Goal: Task Accomplishment & Management: Manage account settings

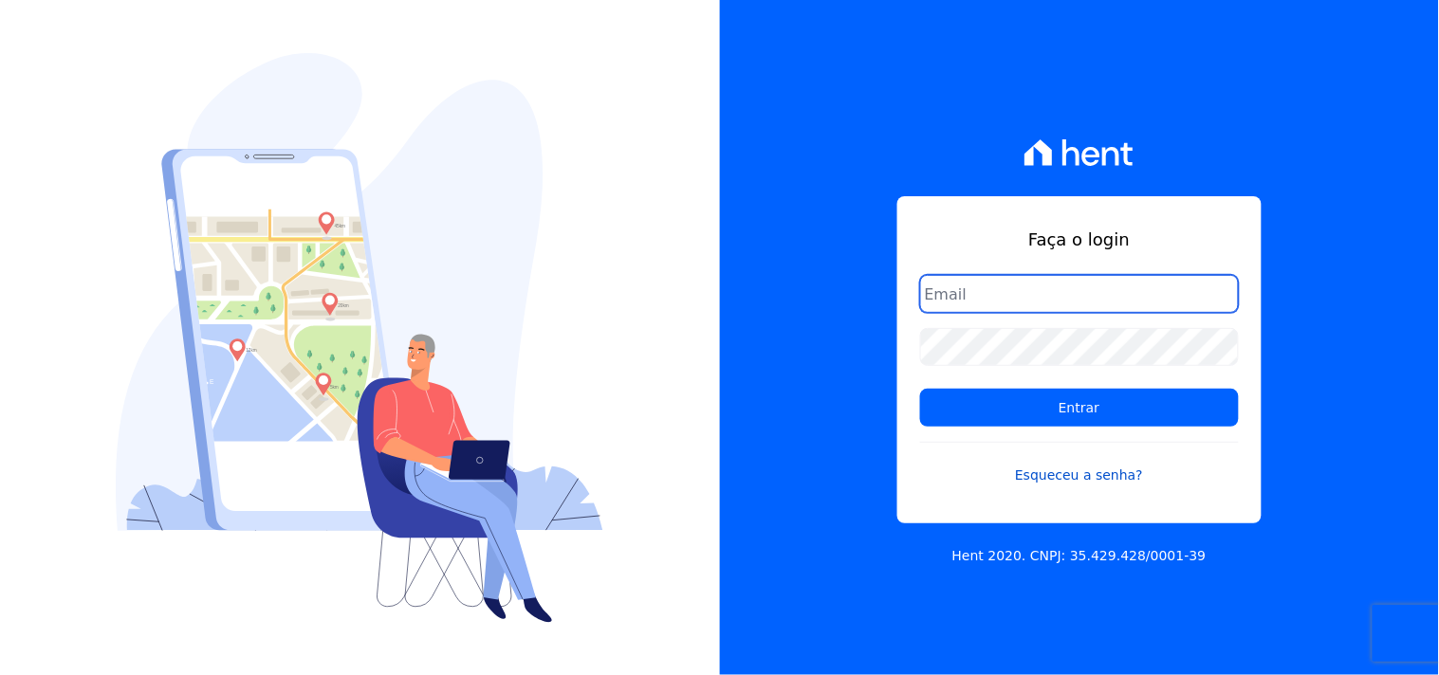
type input "[PERSON_NAME][EMAIL_ADDRESS][PERSON_NAME][DOMAIN_NAME]"
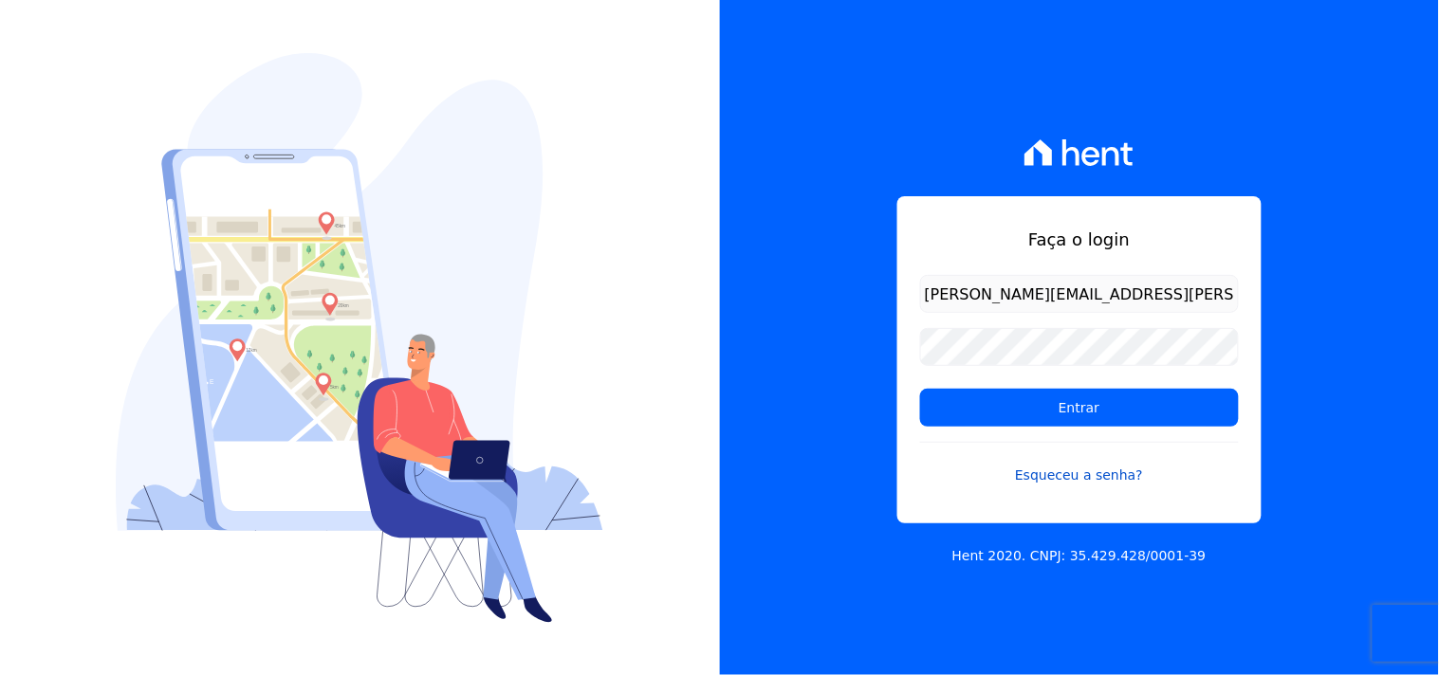
click at [1188, 447] on link "Esqueceu a senha?" at bounding box center [1079, 464] width 319 height 44
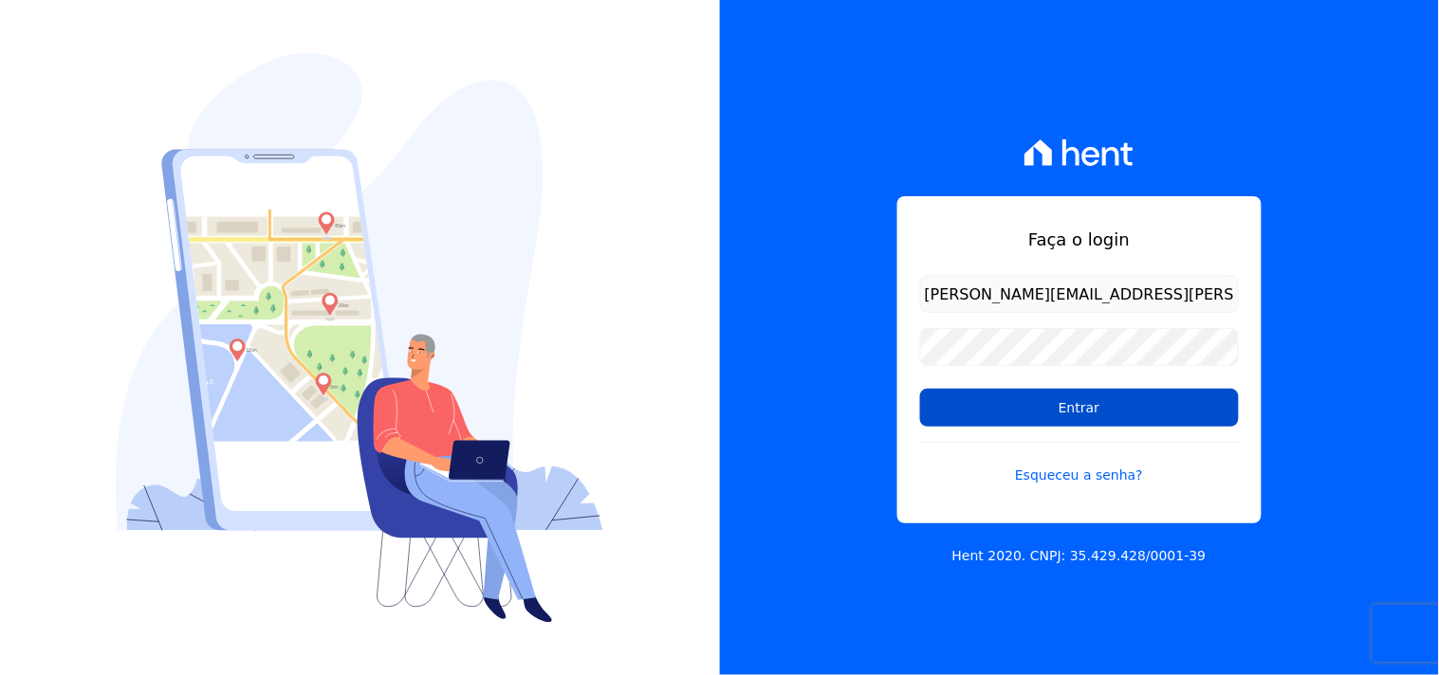
click at [1180, 406] on input "Entrar" at bounding box center [1079, 408] width 319 height 38
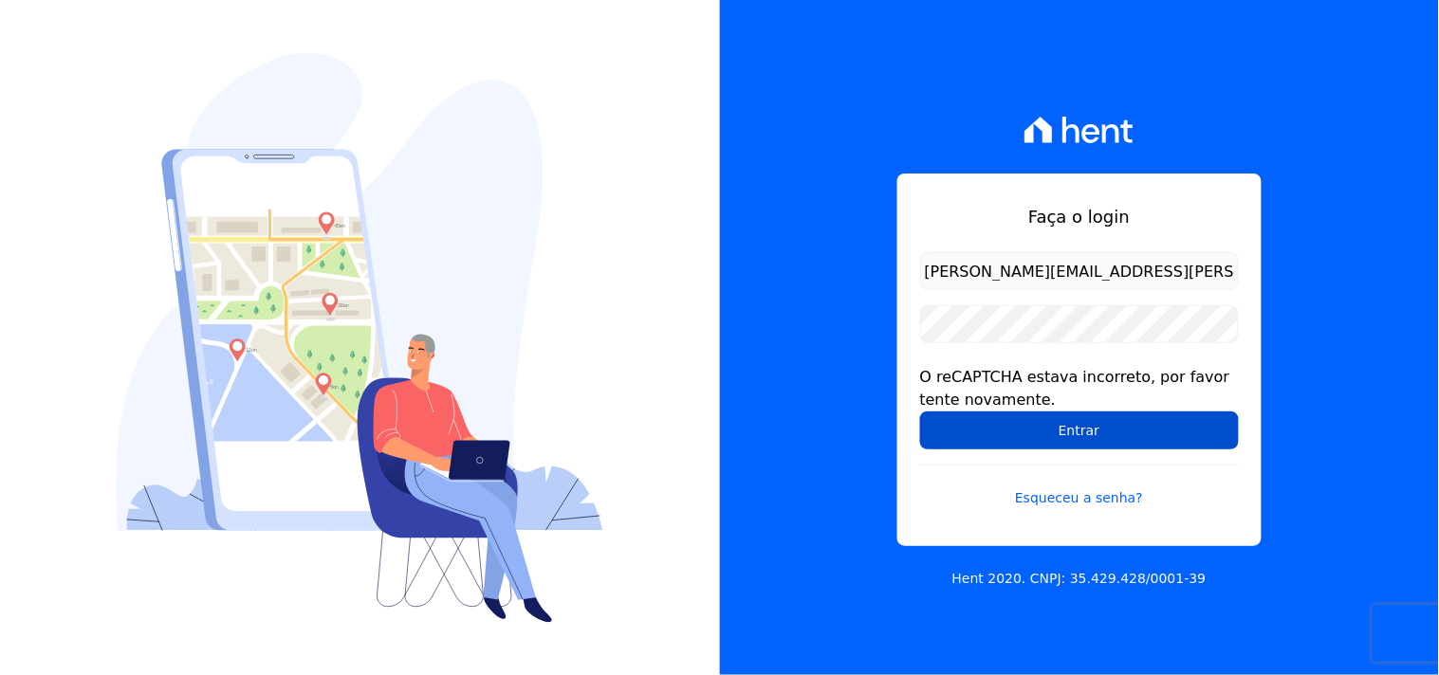
click at [1095, 431] on input "Entrar" at bounding box center [1079, 431] width 319 height 38
